Goal: Information Seeking & Learning: Learn about a topic

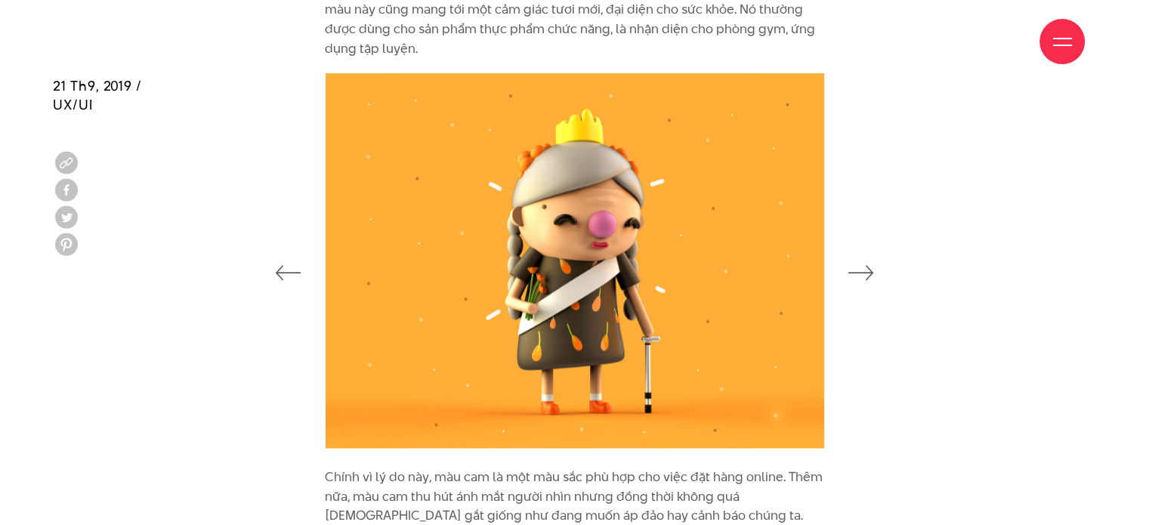
scroll to position [3172, 0]
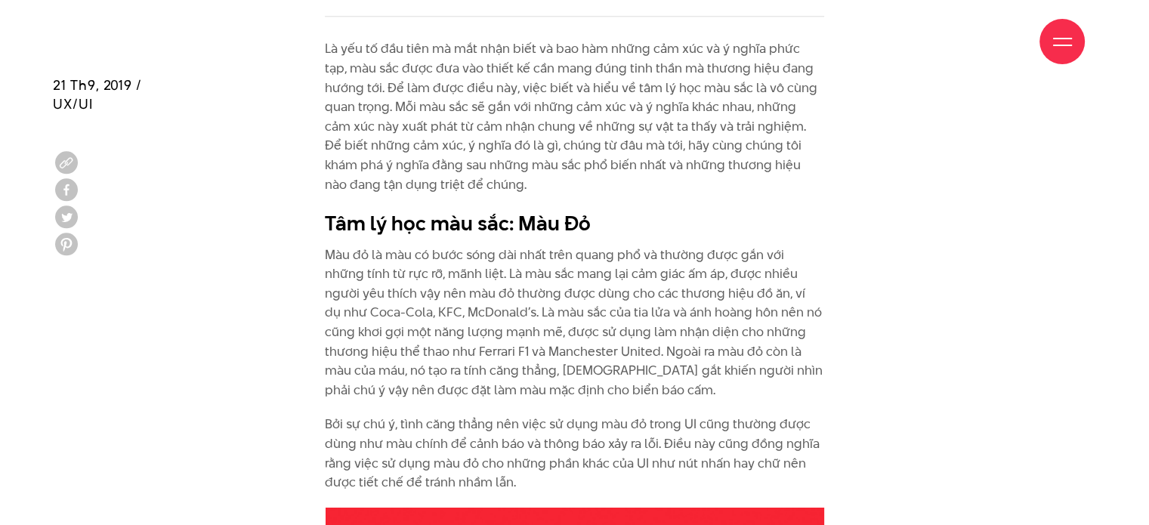
click at [952, 188] on div "Là yếu tố đầu tiên mà mắt nhận biết và bao hàm những cảm xúc và ý nghĩa phức tạ…" at bounding box center [574, 272] width 1043 height 467
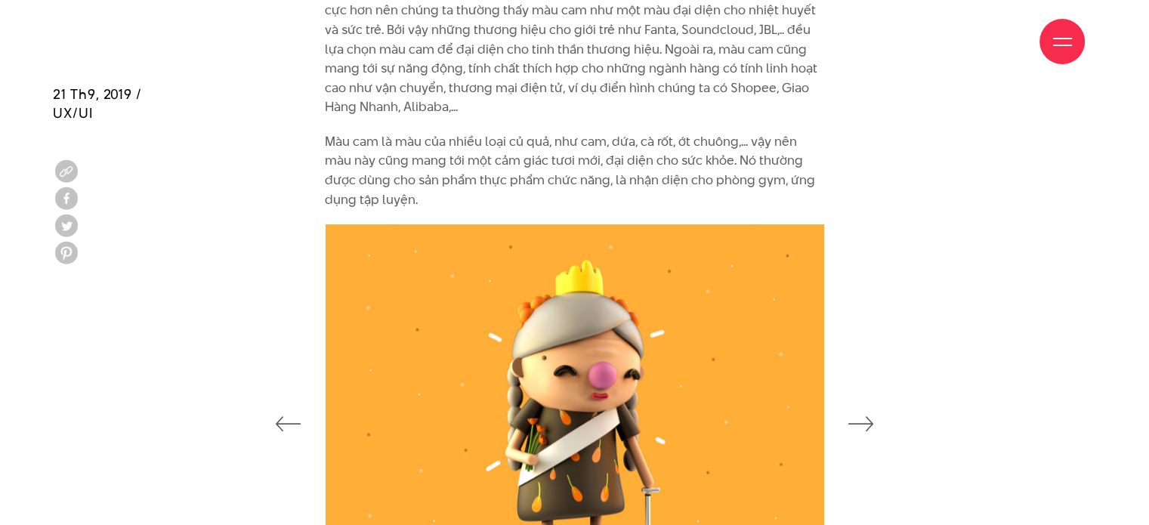
scroll to position [3021, 0]
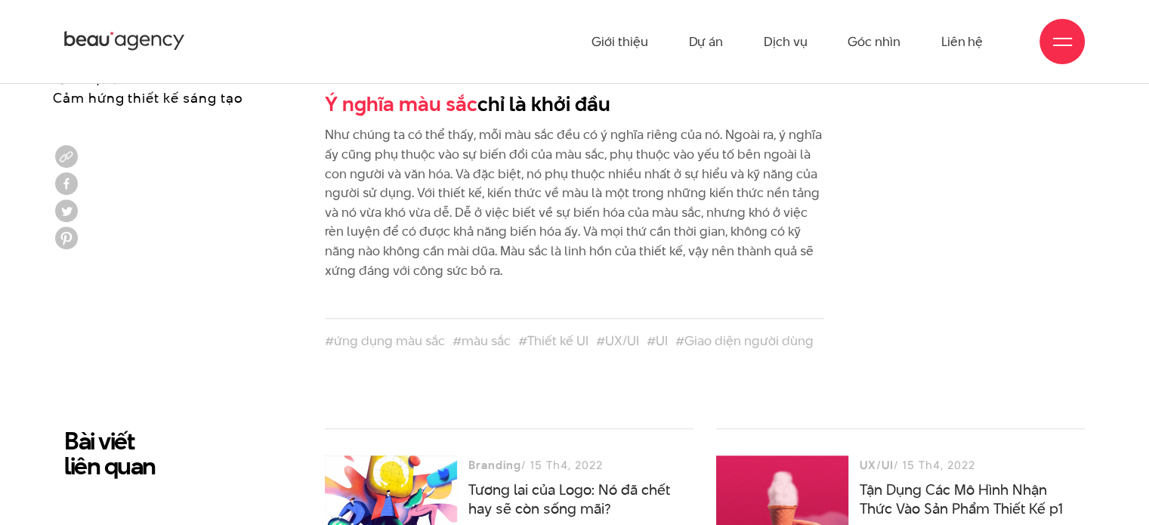
scroll to position [7098, 0]
